Goal: Task Accomplishment & Management: Manage account settings

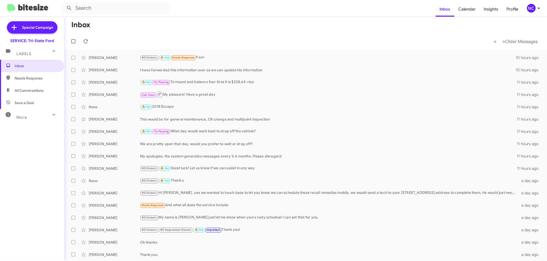
click at [40, 113] on div "More" at bounding box center [27, 114] width 46 height 9
click at [531, 8] on div "NC" at bounding box center [531, 8] width 9 height 9
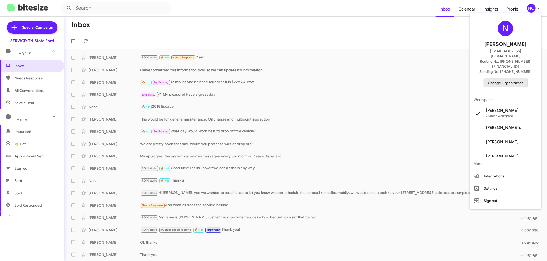
click at [514, 78] on span "Change Organization" at bounding box center [506, 82] width 36 height 9
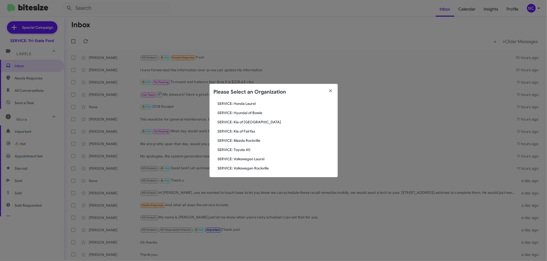
scroll to position [85, 0]
click at [245, 127] on div "Search SERVICE: Tri-State Ford Current Org SERVICE: CDJR Baltimore SERVICE: CDJ…" at bounding box center [273, 138] width 128 height 77
click at [244, 130] on span "SERVICE: Kia of Fairfax" at bounding box center [276, 129] width 116 height 5
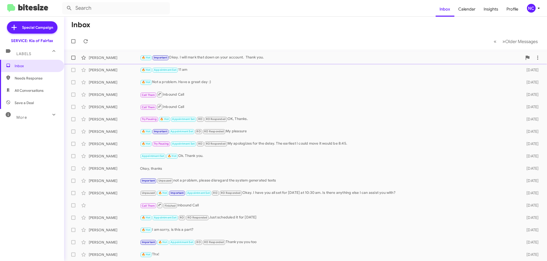
click at [241, 58] on div "🔥 Hot Important Okay. I will mark that down on your account. Thank you." at bounding box center [331, 58] width 382 height 6
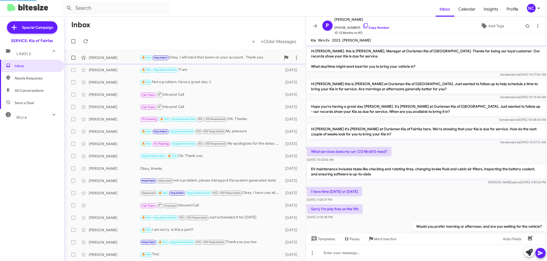
scroll to position [134, 0]
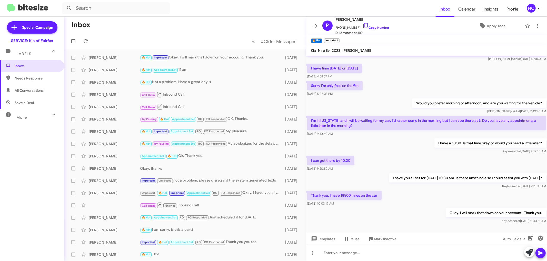
click at [192, 30] on mat-toolbar-row "Inbox" at bounding box center [185, 25] width 242 height 16
